Goal: Transaction & Acquisition: Purchase product/service

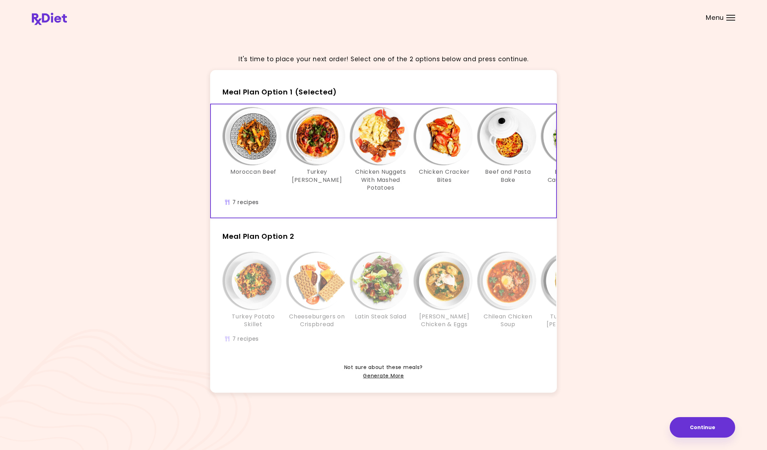
click at [313, 144] on img "Info - Turkey Tomato Casserole - Meal Plan Option 1 (Selected)" at bounding box center [317, 136] width 57 height 57
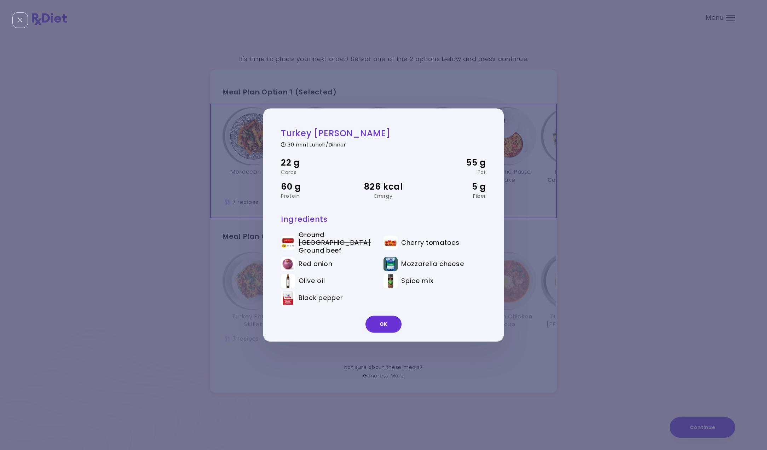
click at [667, 170] on div "Turkey Tomato Casserole 30 min | Lunch/Dinner 22 g Carbs 55 g Fat 60 g Protein …" at bounding box center [383, 225] width 767 height 450
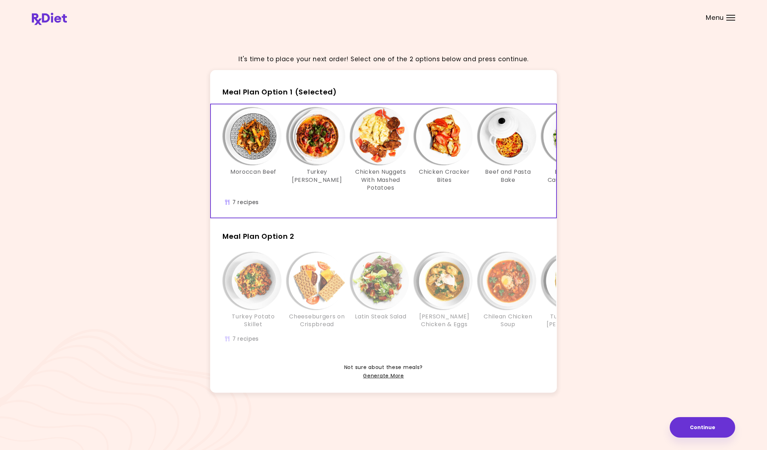
click at [733, 19] on div "Menu" at bounding box center [730, 18] width 9 height 6
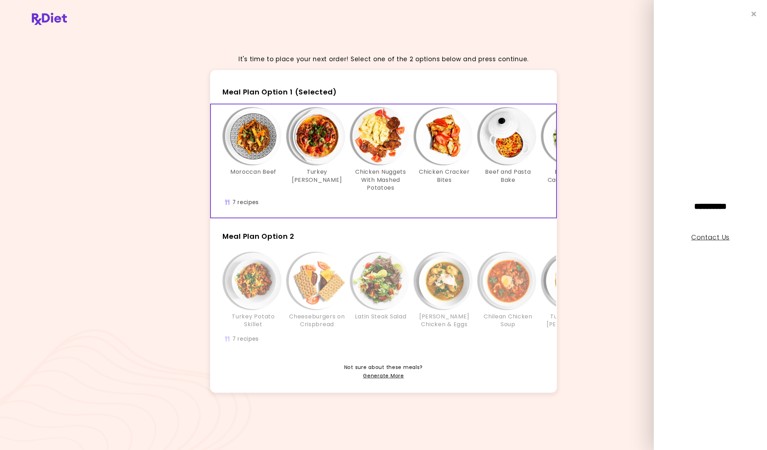
click at [713, 236] on link "Contact Us" at bounding box center [710, 237] width 38 height 9
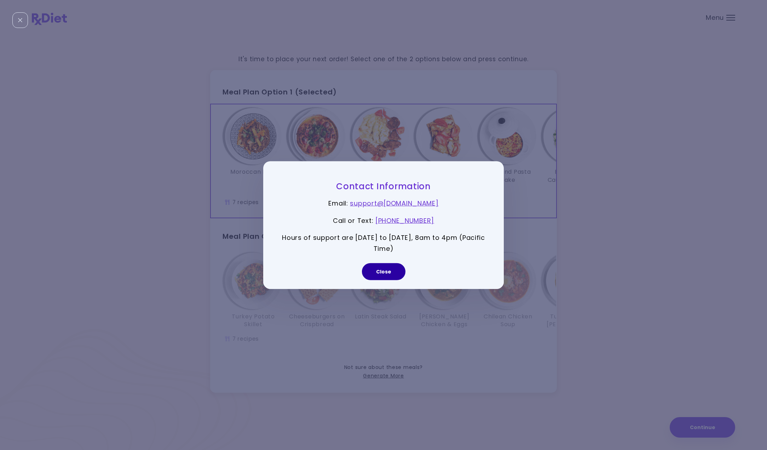
click at [380, 270] on button "Close" at bounding box center [384, 271] width 44 height 17
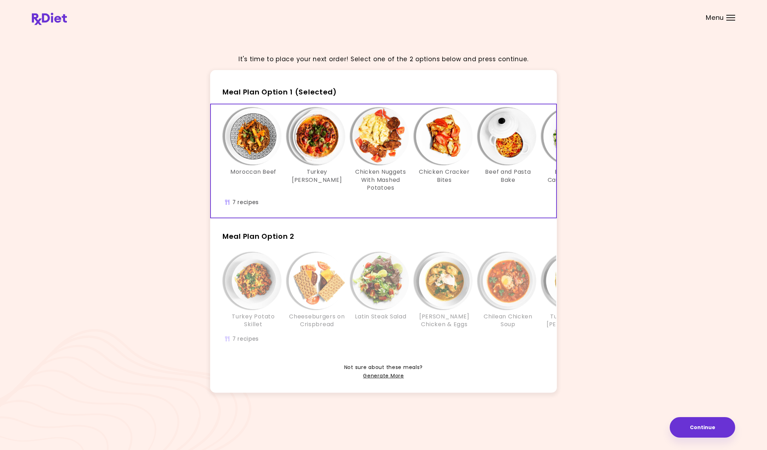
click at [442, 135] on img "Info - Chicken Cracker Bites - Meal Plan Option 1 (Selected)" at bounding box center [444, 136] width 57 height 57
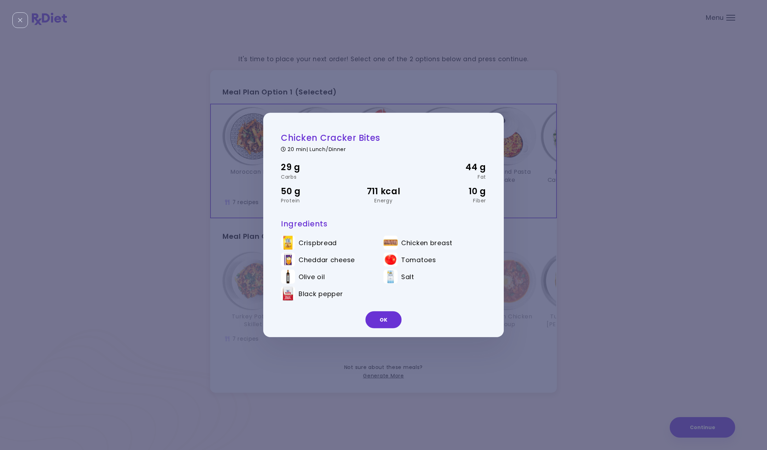
click at [553, 145] on div "Chicken Cracker Bites 20 min | Lunch/Dinner 29 g Carbs 44 g Fat 50 g Protein 71…" at bounding box center [383, 225] width 767 height 450
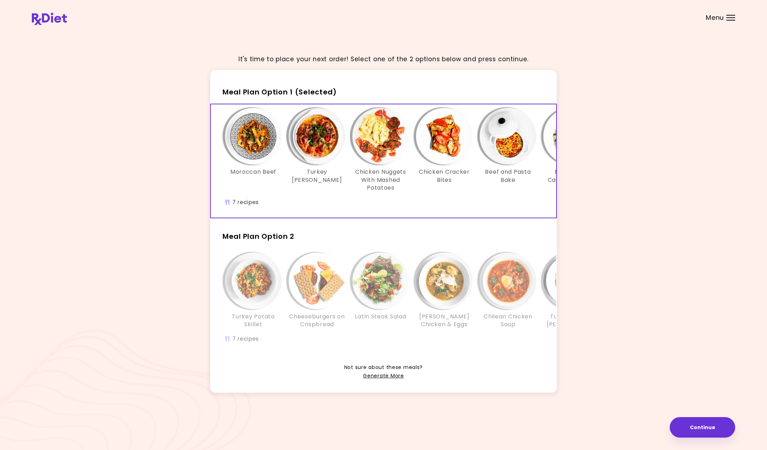
click at [548, 141] on img "Info - Beans With Cauliflower Rice - Meal Plan Option 1 (Selected)" at bounding box center [571, 136] width 57 height 57
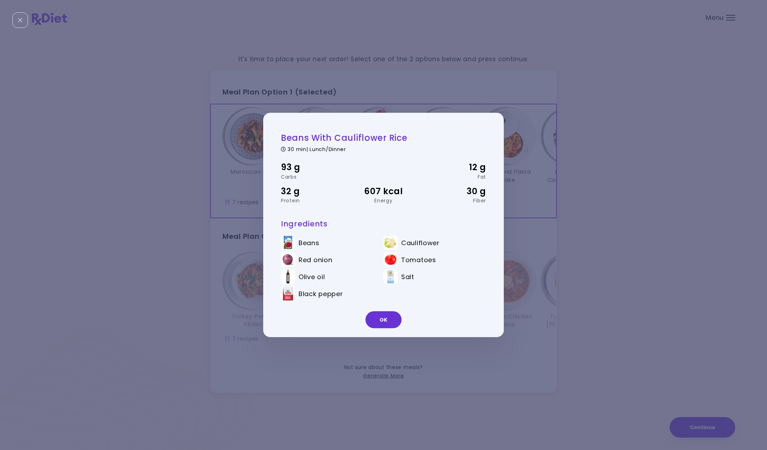
click at [573, 146] on div "Beans With Cauliflower Rice 30 min | Lunch/Dinner 93 g Carbs 12 g Fat 32 g Prot…" at bounding box center [383, 225] width 767 height 450
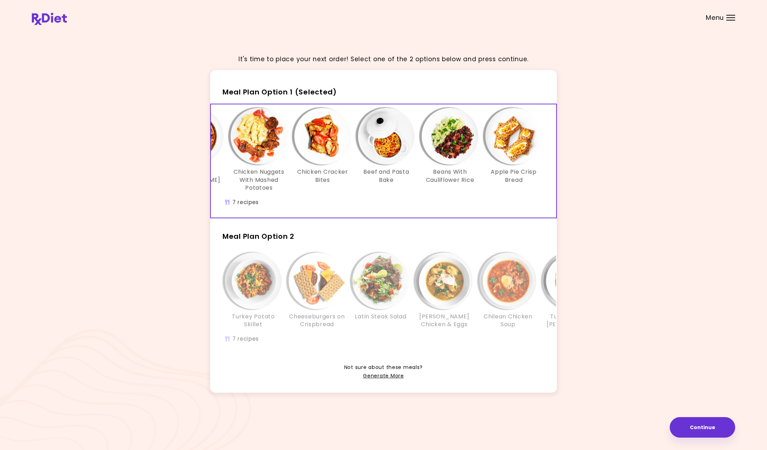
scroll to position [0, 122]
click at [513, 149] on img "Info - Apple Pie Crisp Bread - Meal Plan Option 1 (Selected)" at bounding box center [513, 136] width 57 height 57
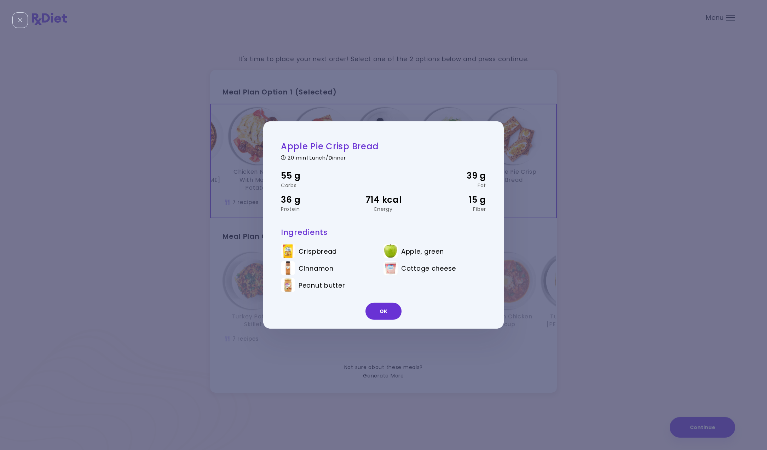
click at [520, 149] on div "Apple Pie Crisp Bread 20 min | Lunch/Dinner 55 g Carbs 39 g Fat 36 g Protein 71…" at bounding box center [383, 225] width 767 height 450
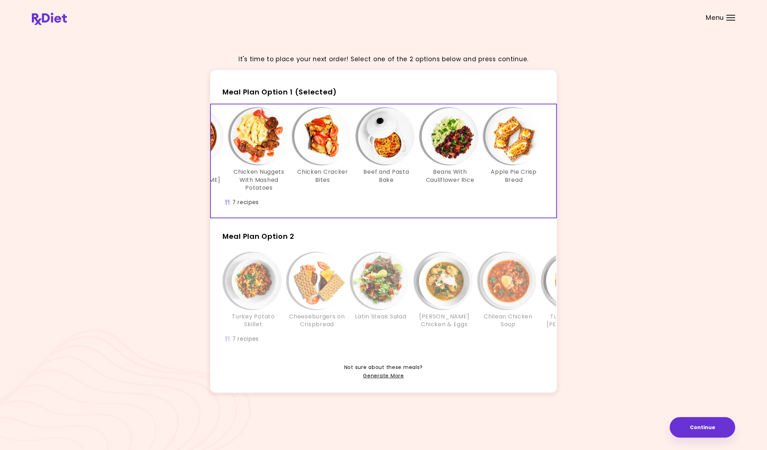
click at [520, 149] on img "Info - Apple Pie Crisp Bread - Meal Plan Option 1 (Selected)" at bounding box center [513, 136] width 57 height 57
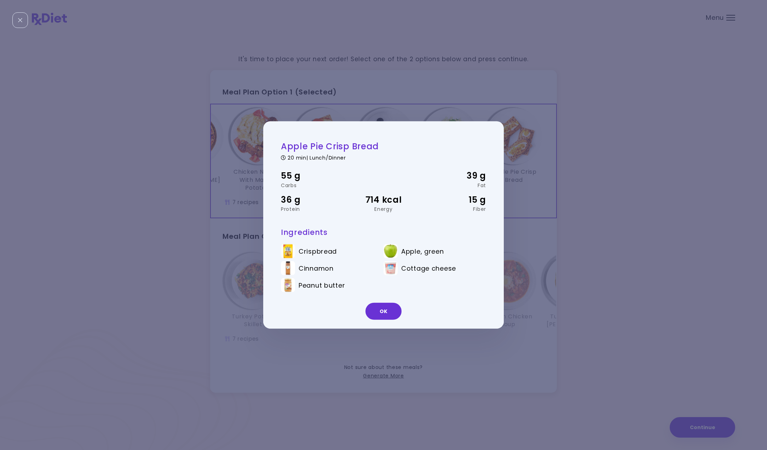
click at [520, 149] on div "Apple Pie Crisp Bread 20 min | Lunch/Dinner 55 g Carbs 39 g Fat 36 g Protein 71…" at bounding box center [383, 225] width 767 height 450
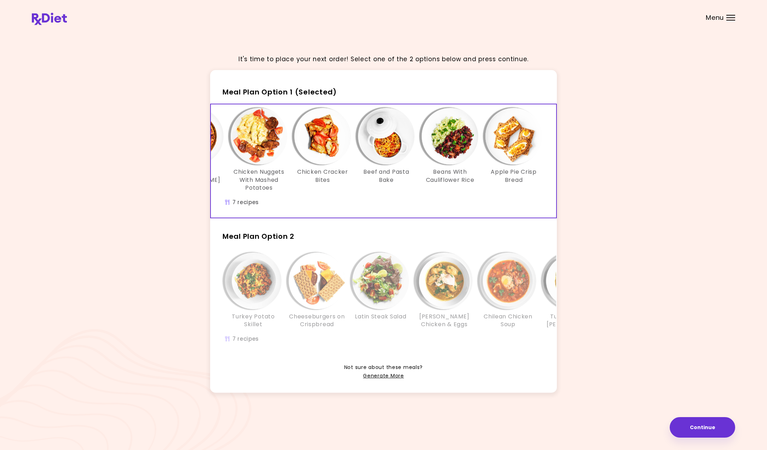
click at [687, 158] on div "It's time to place your next order! Select one of the 2 options below and press…" at bounding box center [383, 225] width 703 height 390
click at [277, 134] on img "Info - Chicken Nuggets With Mashed Potatoes - Meal Plan Option 1 (Selected)" at bounding box center [259, 136] width 57 height 57
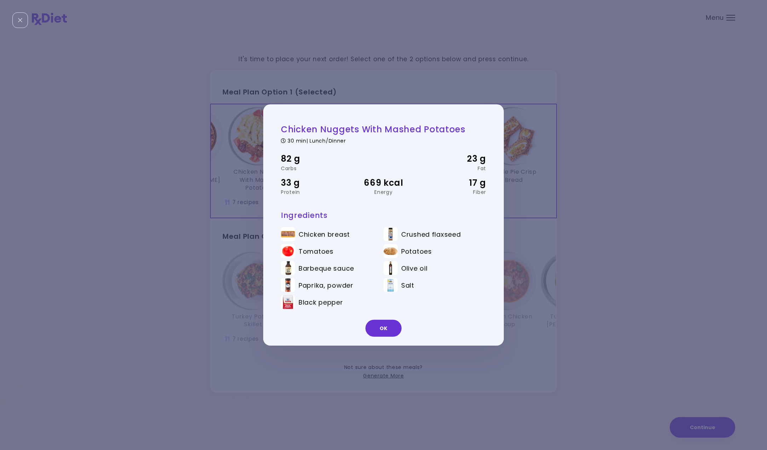
click at [612, 177] on div "Chicken Nuggets With Mashed Potatoes 30 min | Lunch/Dinner 82 g Carbs 23 g Fat …" at bounding box center [383, 225] width 767 height 450
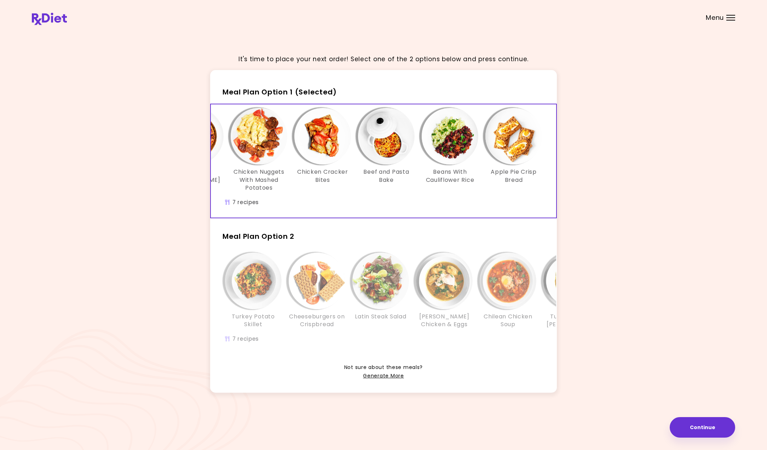
click at [507, 137] on img "Info - Apple Pie Crisp Bread - Meal Plan Option 1 (Selected)" at bounding box center [513, 136] width 57 height 57
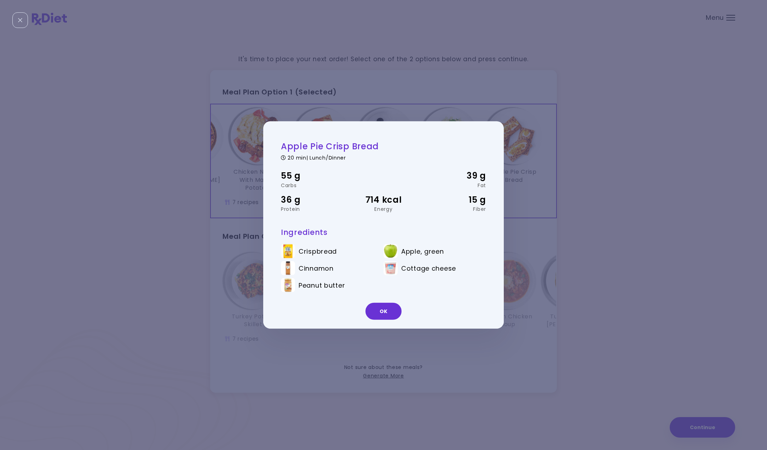
click at [528, 206] on div "Apple Pie Crisp Bread 20 min | Lunch/Dinner 55 g Carbs 39 g Fat 36 g Protein 71…" at bounding box center [383, 225] width 767 height 450
